Goal: Task Accomplishment & Management: Manage account settings

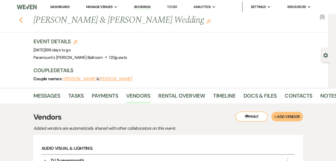
click at [23, 19] on icon "Previous" at bounding box center [21, 20] width 4 height 6
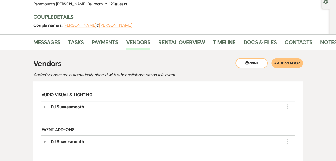
select select "8"
select select "5"
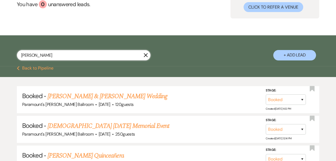
drag, startPoint x: 35, startPoint y: 55, endPoint x: 16, endPoint y: 55, distance: 18.4
click at [16, 55] on div "[PERSON_NAME] X + Add Lead" at bounding box center [168, 51] width 336 height 27
click at [26, 67] on button "Previous Back to Pipeline" at bounding box center [35, 68] width 37 height 4
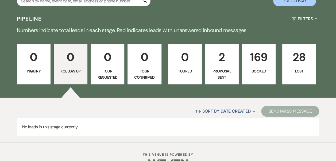
scroll to position [96, 0]
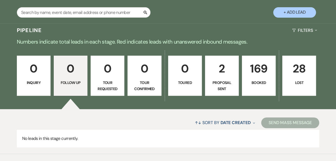
click at [262, 58] on link "169 Booked" at bounding box center [259, 76] width 34 height 40
